Goal: Task Accomplishment & Management: Use online tool/utility

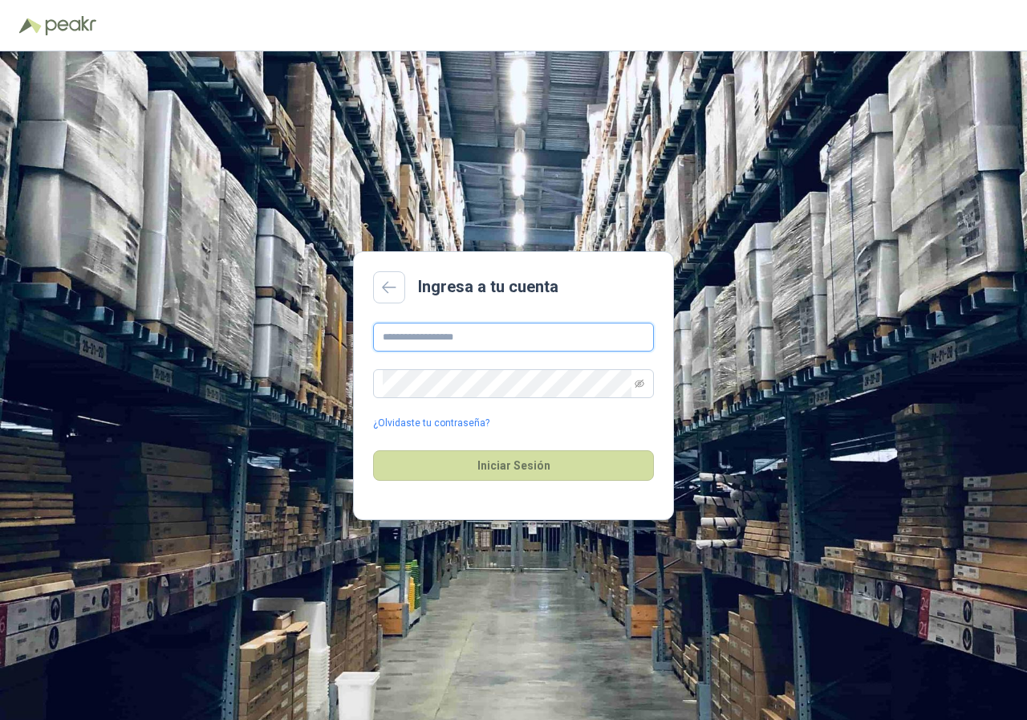
click at [456, 331] on input "text" at bounding box center [513, 337] width 281 height 29
type input "**********"
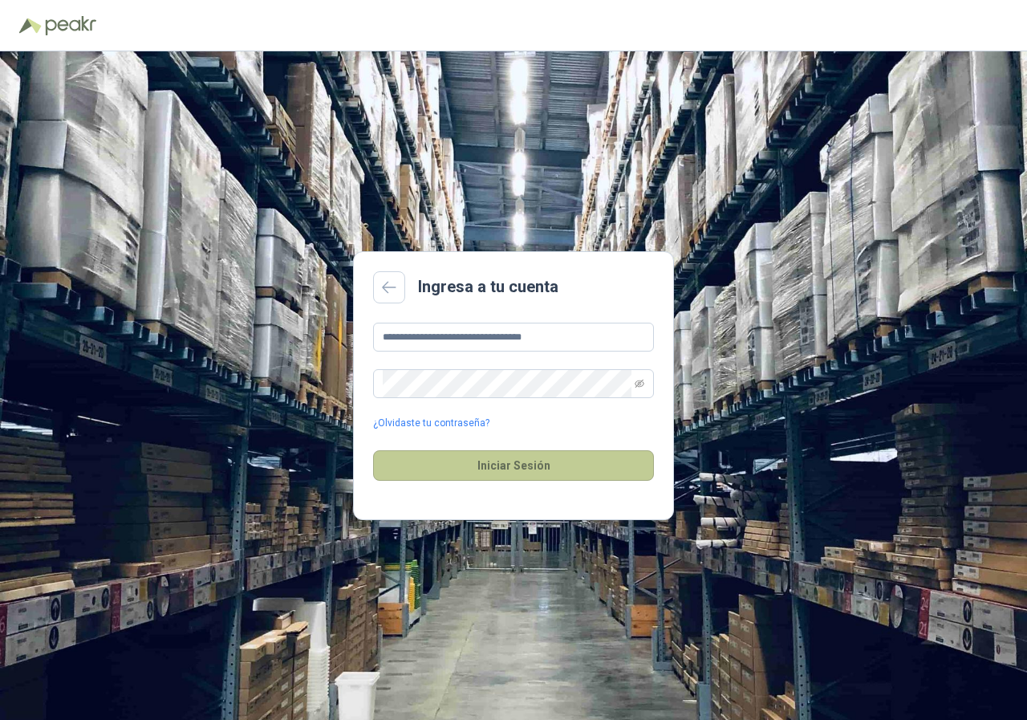
click at [498, 458] on button "Iniciar Sesión" at bounding box center [513, 465] width 281 height 30
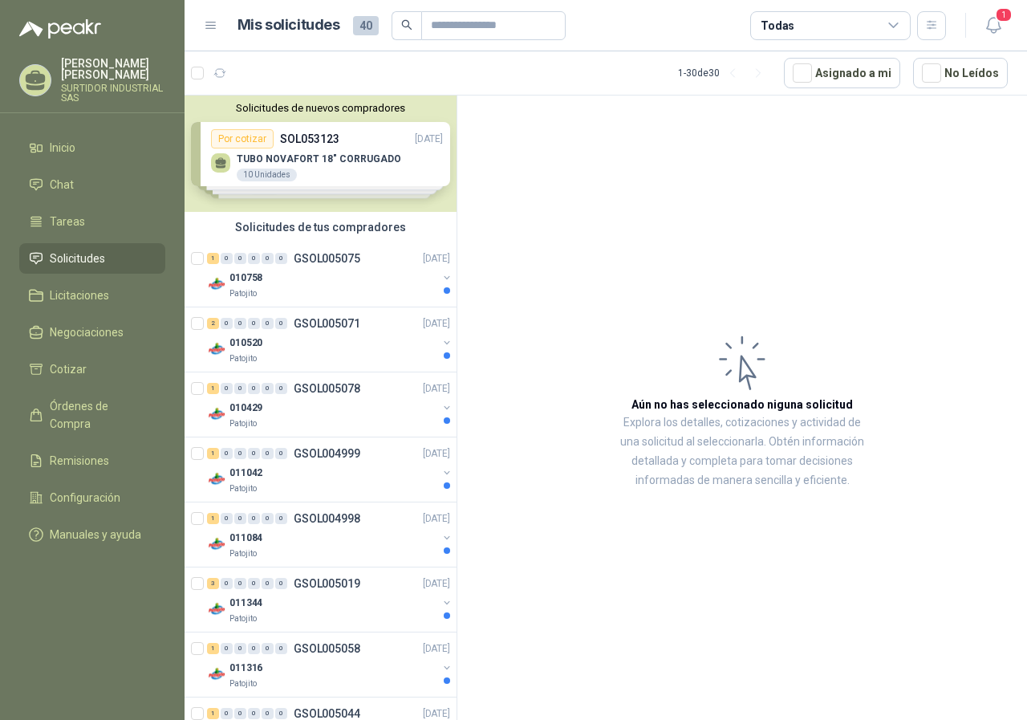
click at [321, 160] on div "Solicitudes de nuevos compradores Por cotizar SOL053123 [DATE] TUBO NOVAFORT 18…" at bounding box center [321, 153] width 272 height 116
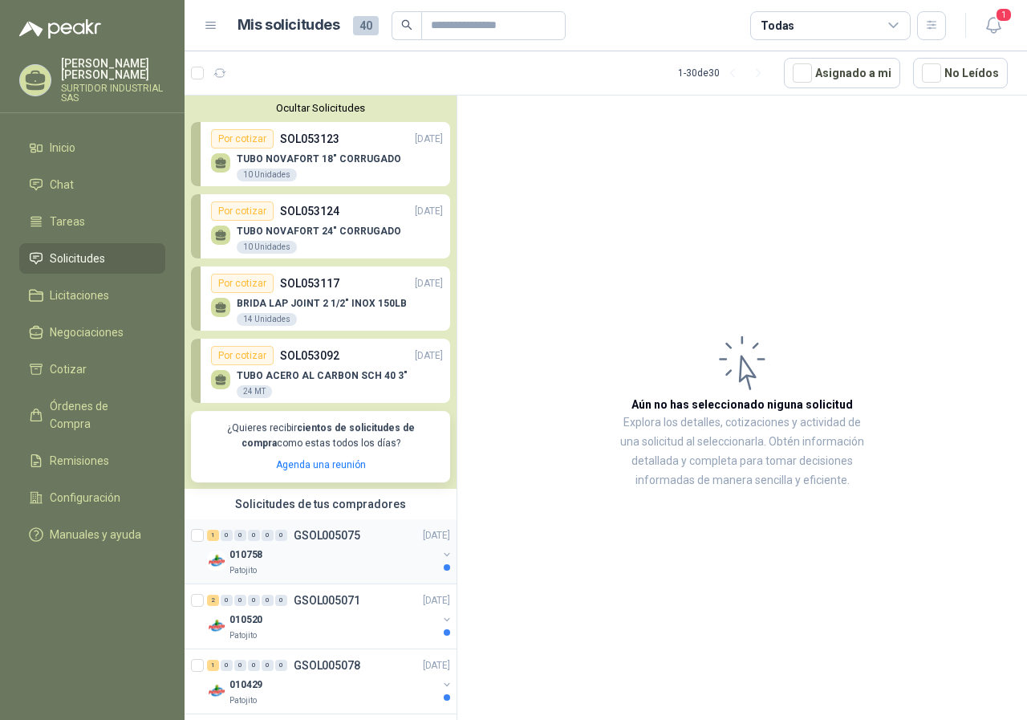
click at [325, 545] on div "010758" at bounding box center [334, 554] width 208 height 19
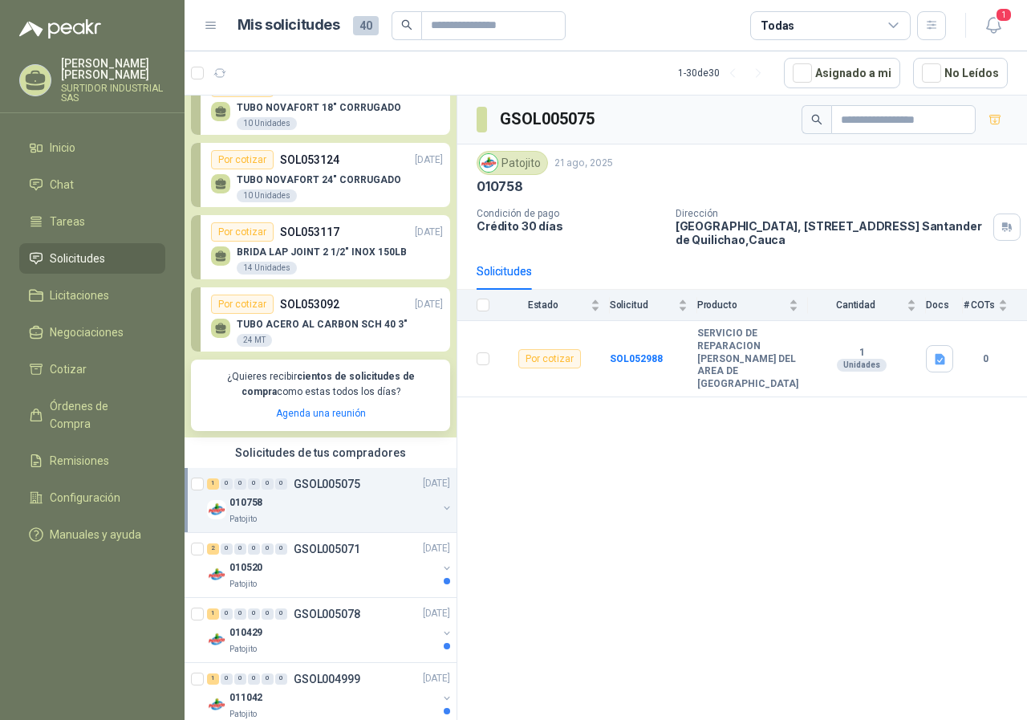
scroll to position [80, 0]
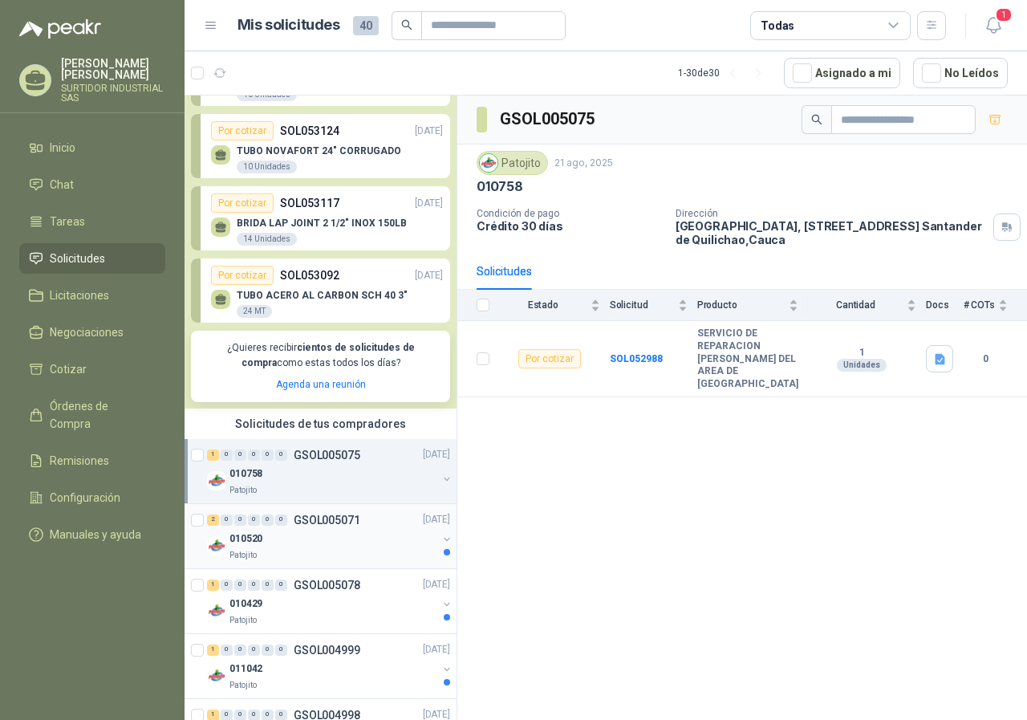
click at [289, 524] on div "2 0 0 0 0 0 GSOL005071" at bounding box center [283, 519] width 153 height 11
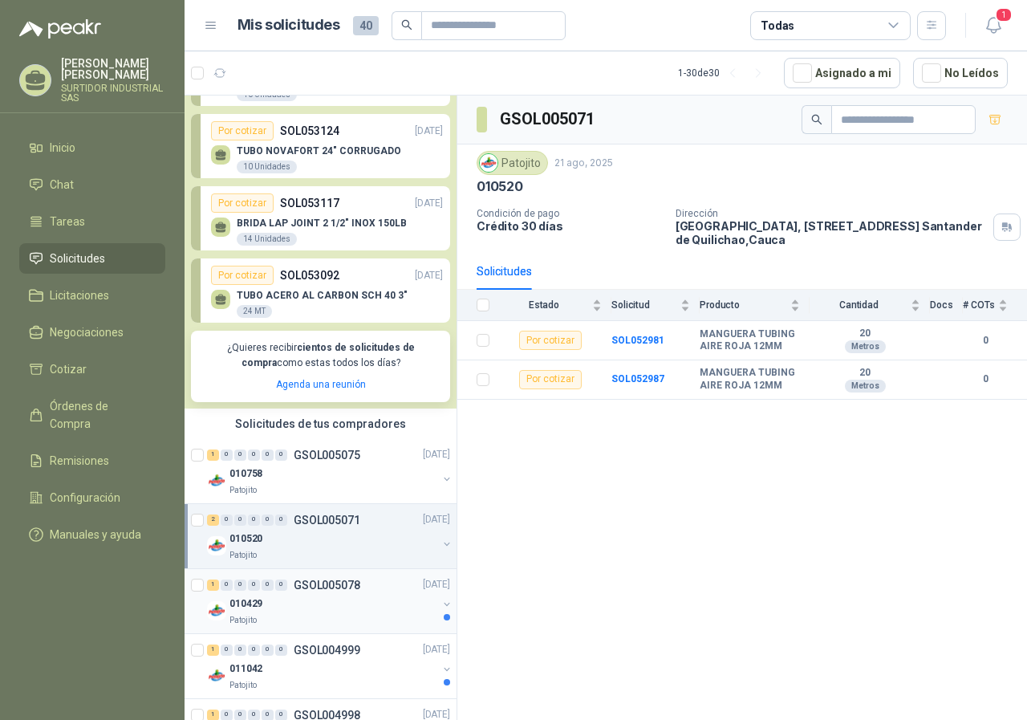
click at [296, 594] on div "1 0 0 0 0 0 GSOL005078 [DATE]" at bounding box center [330, 584] width 246 height 19
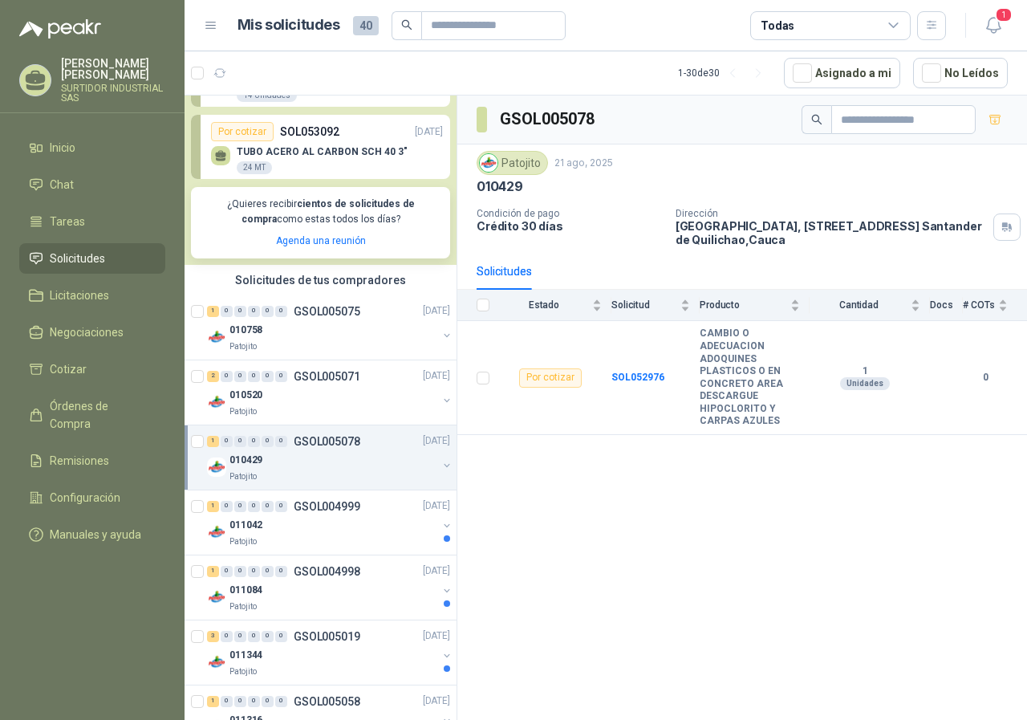
scroll to position [241, 0]
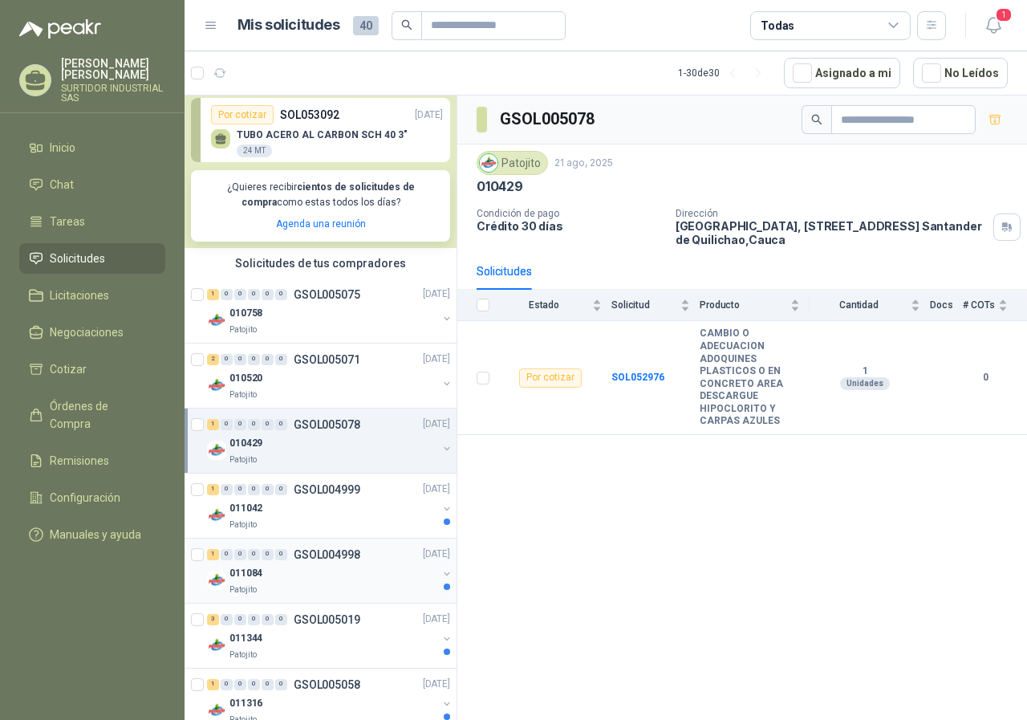
click at [291, 559] on div "1 0 0 0 0 0 GSOL004998" at bounding box center [283, 554] width 153 height 11
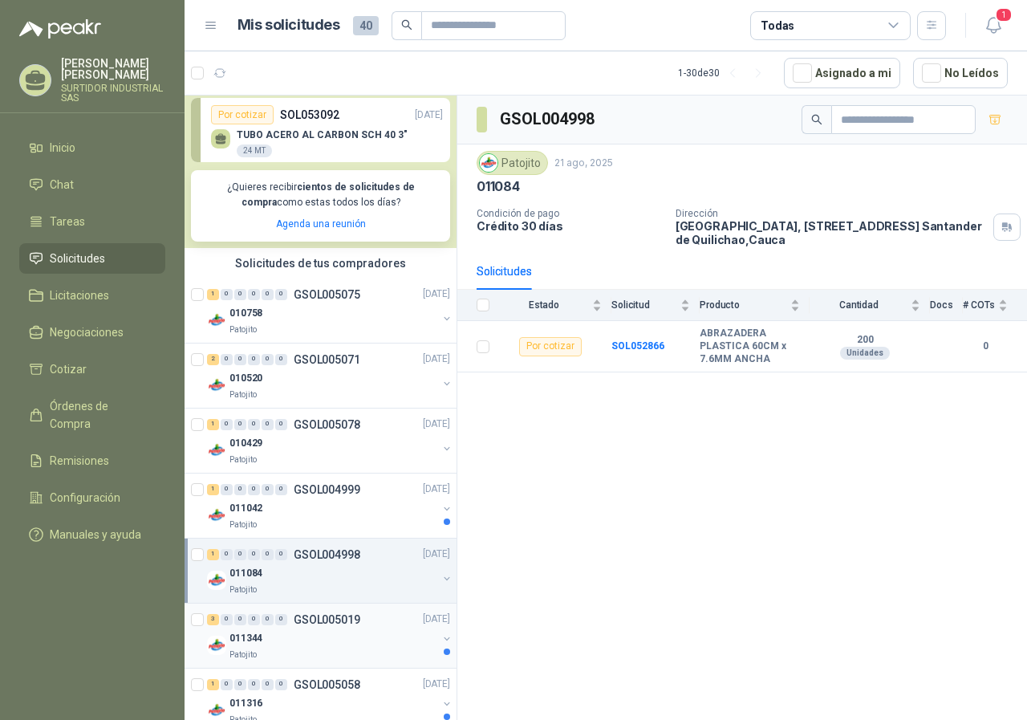
click at [303, 611] on div "3 0 0 0 0 0 GSOL005019 [DATE]" at bounding box center [330, 619] width 246 height 19
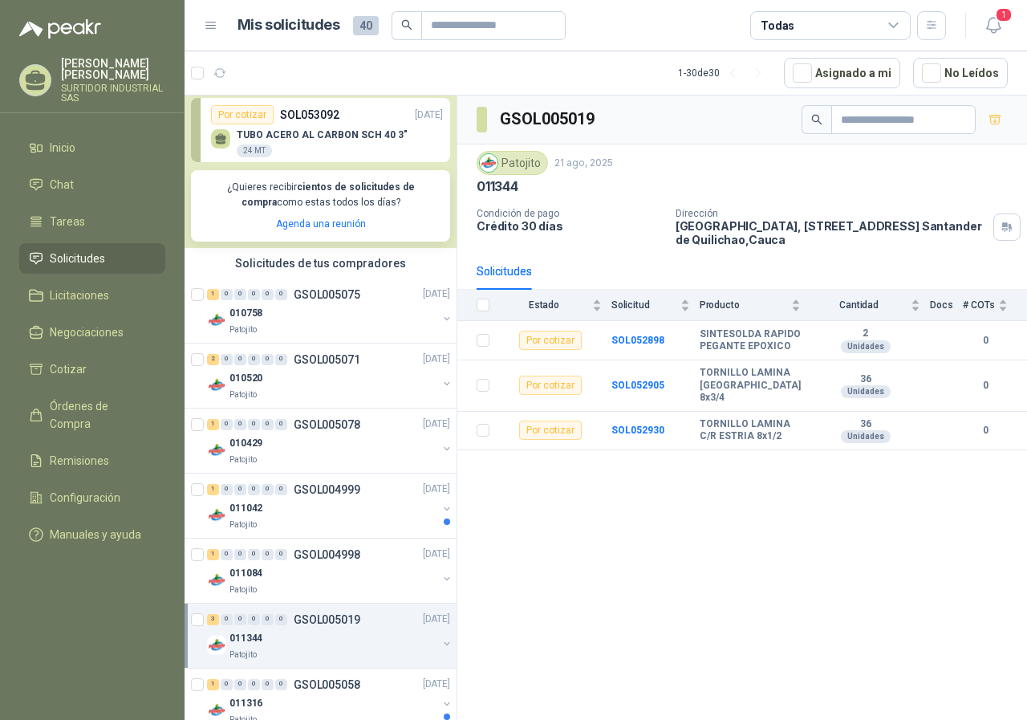
scroll to position [321, 0]
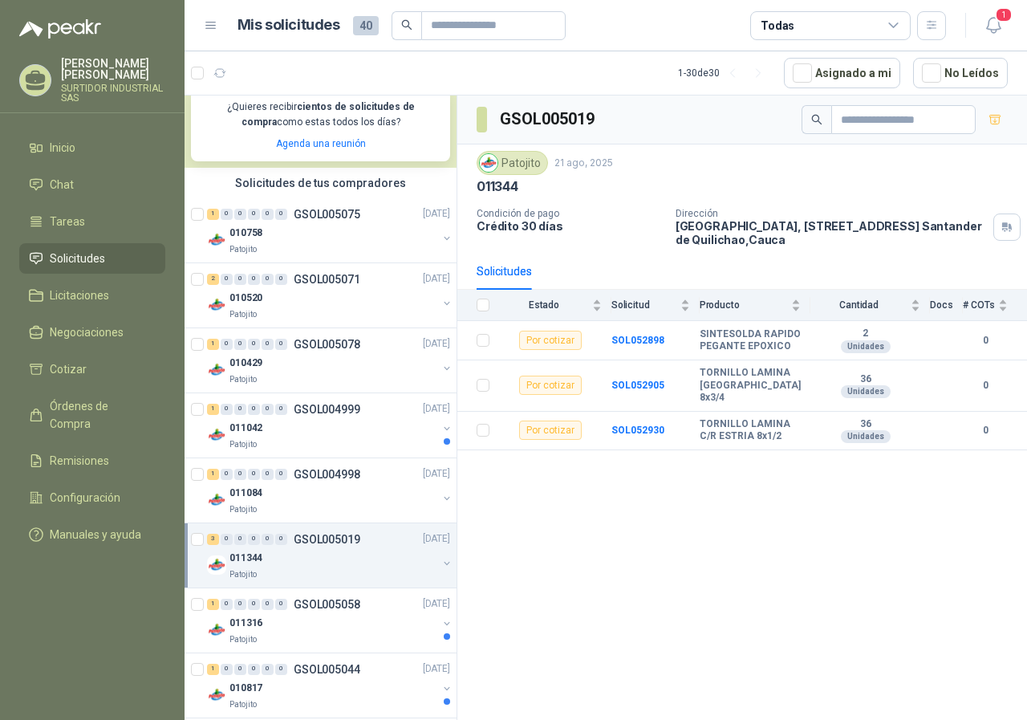
click at [303, 611] on div "1 0 0 0 0 0 GSOL005058 [DATE]" at bounding box center [330, 604] width 246 height 19
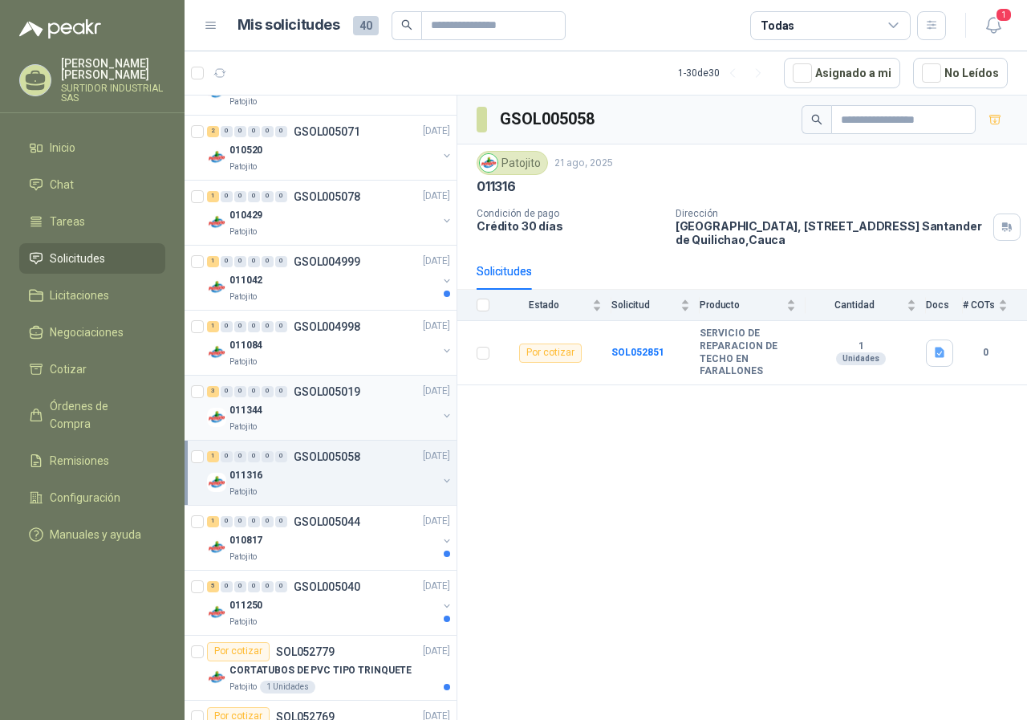
scroll to position [481, 0]
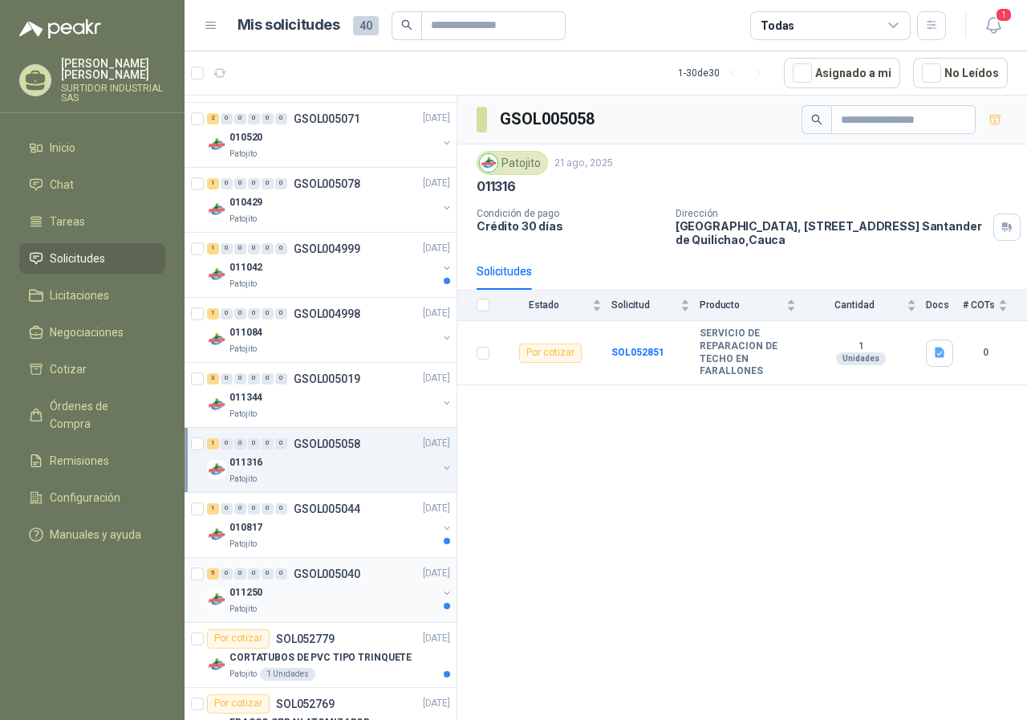
click at [308, 585] on div "011250" at bounding box center [334, 592] width 208 height 19
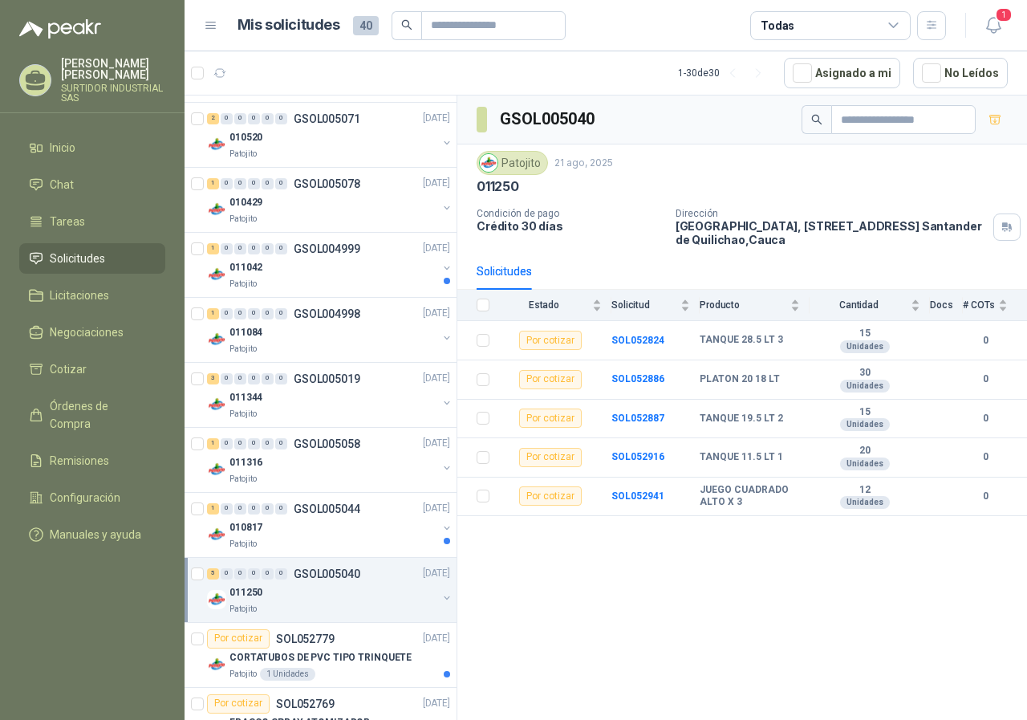
scroll to position [562, 0]
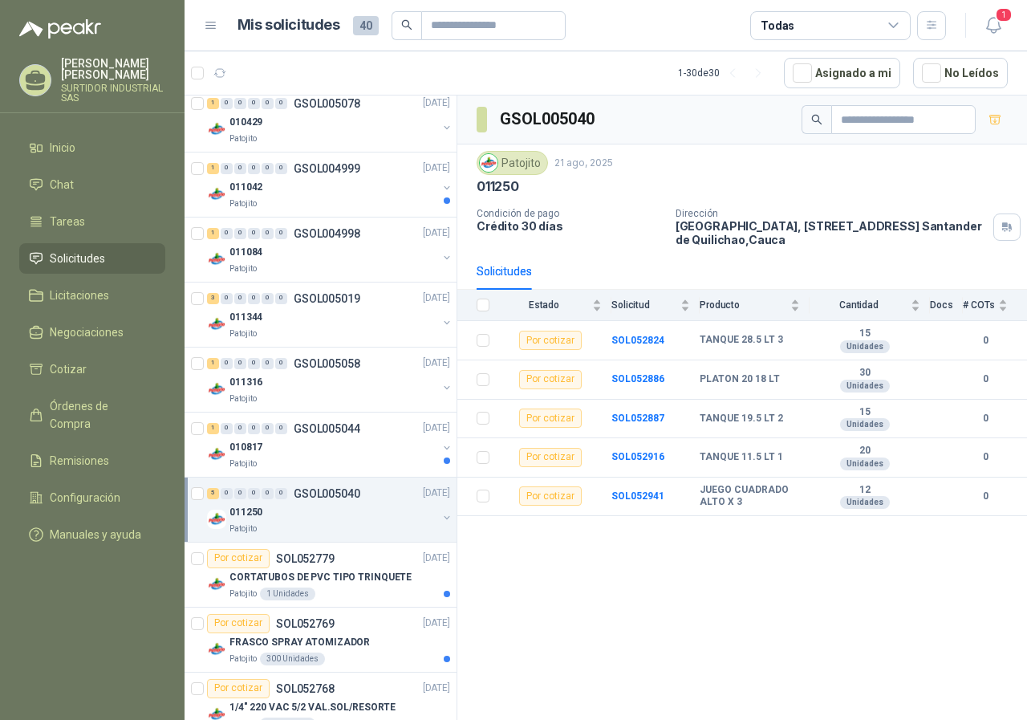
click at [308, 585] on p "CORTATUBOS DE PVC TIPO TRINQUETE" at bounding box center [321, 577] width 182 height 15
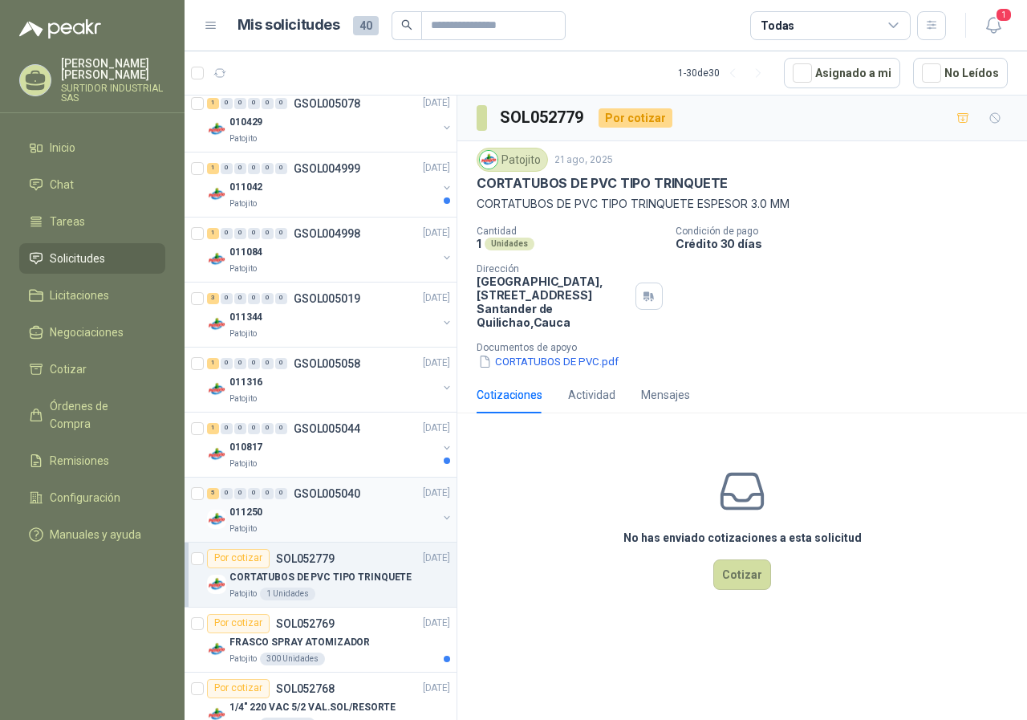
scroll to position [642, 0]
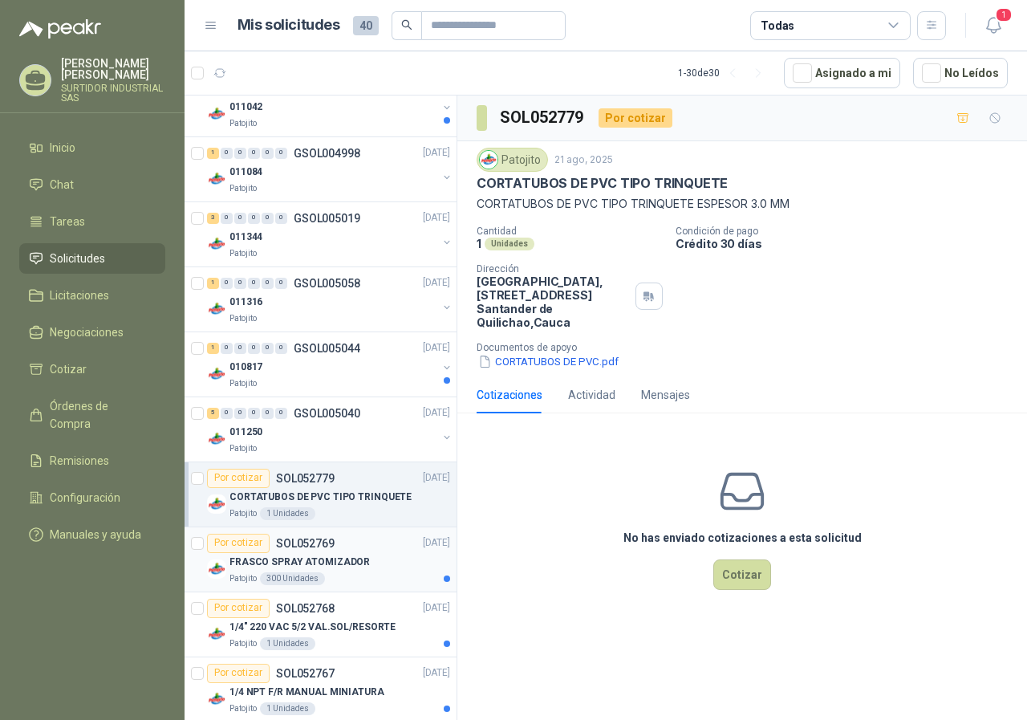
click at [307, 575] on div "300 Unidades" at bounding box center [292, 578] width 65 height 13
